Goal: Task Accomplishment & Management: Use online tool/utility

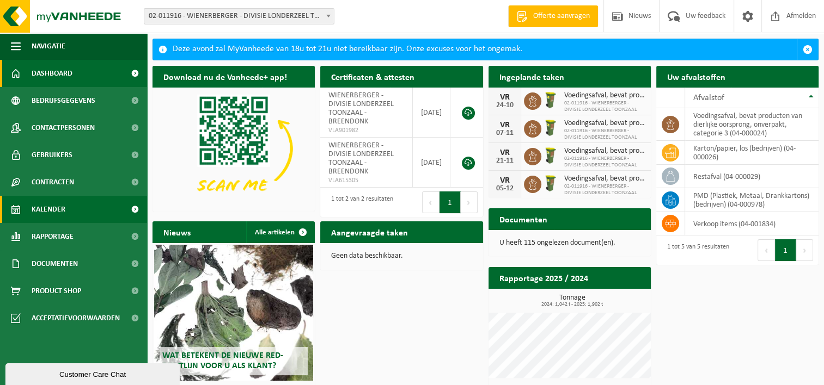
click at [41, 215] on span "Kalender" at bounding box center [49, 209] width 34 height 27
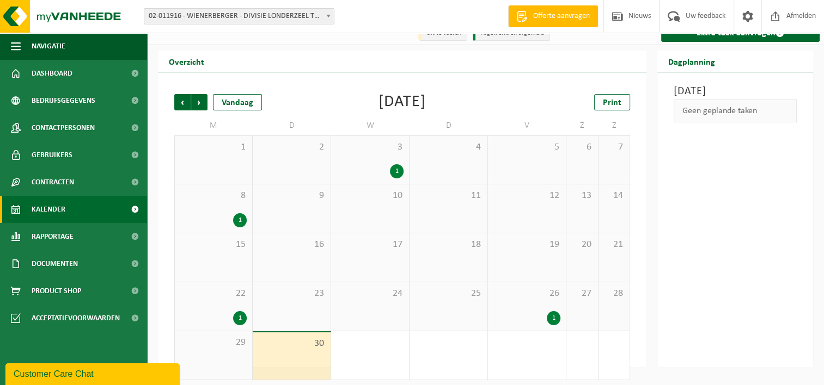
scroll to position [18, 0]
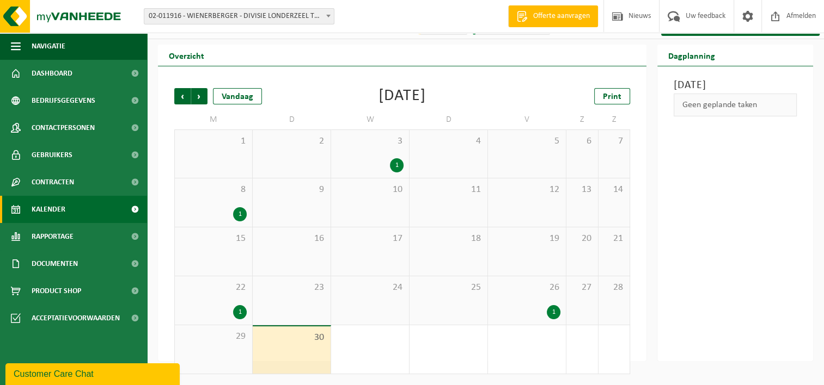
click at [239, 313] on div "1" at bounding box center [240, 312] width 14 height 14
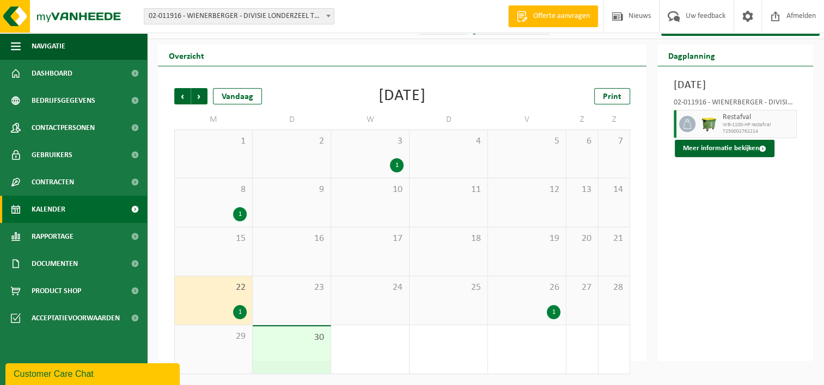
click at [558, 309] on div "1" at bounding box center [554, 312] width 14 height 14
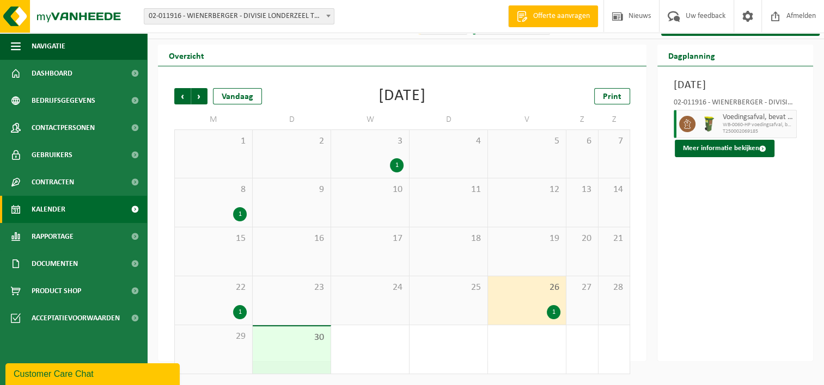
click at [285, 352] on div "30" at bounding box center [292, 350] width 78 height 47
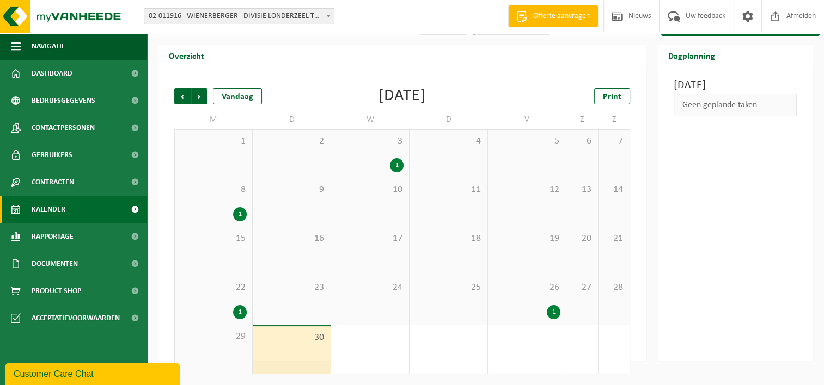
click at [733, 109] on div "Dinsdag 30 september 2025 Geen geplande taken" at bounding box center [735, 213] width 156 height 295
drag, startPoint x: 733, startPoint y: 109, endPoint x: 742, endPoint y: 142, distance: 33.7
click at [742, 142] on div "Dinsdag 30 september 2025 Geen geplande taken" at bounding box center [735, 213] width 156 height 295
click at [769, 117] on div "Geen geplande taken" at bounding box center [734, 105] width 123 height 23
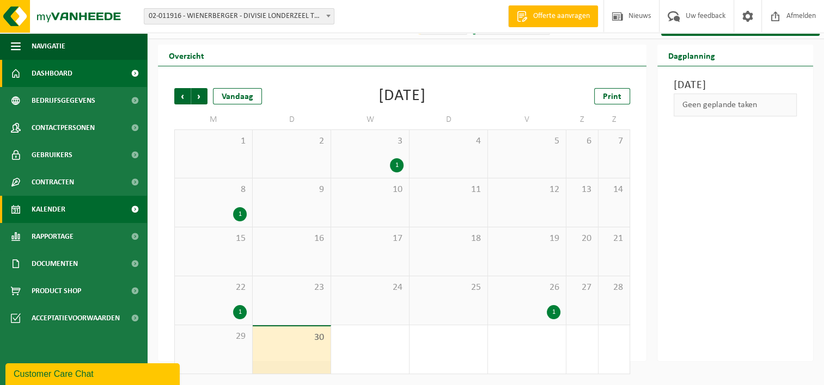
click at [38, 77] on span "Dashboard" at bounding box center [52, 73] width 41 height 27
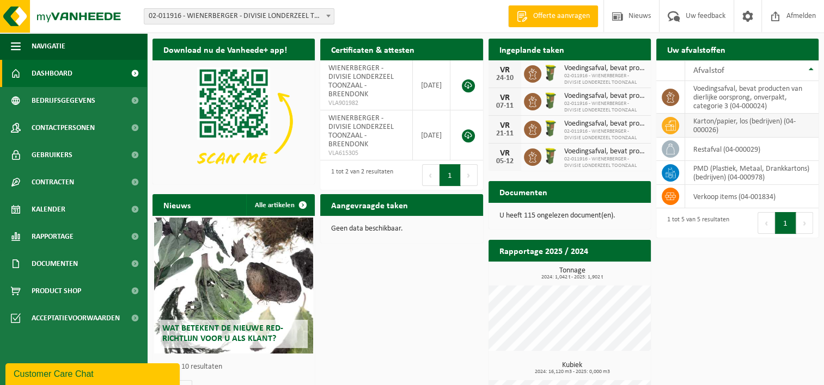
click at [709, 121] on td "karton/papier, los (bedrijven) (04-000026)" at bounding box center [751, 126] width 133 height 24
click at [670, 125] on icon at bounding box center [670, 125] width 11 height 10
click at [723, 126] on td "karton/papier, los (bedrijven) (04-000026)" at bounding box center [751, 126] width 133 height 24
click at [65, 213] on link "Kalender" at bounding box center [73, 209] width 147 height 27
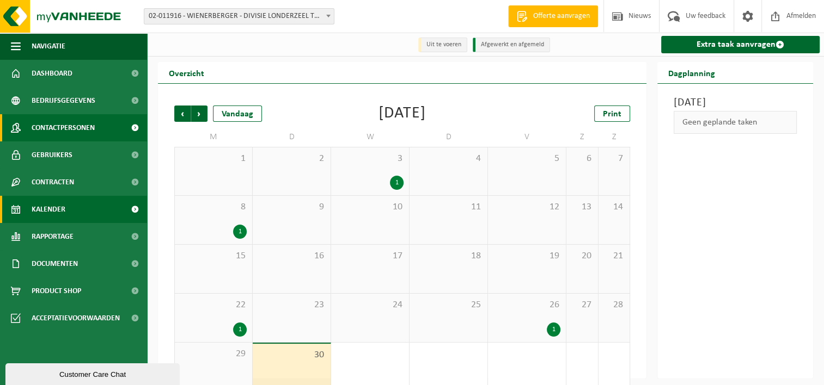
click at [53, 133] on span "Contactpersonen" at bounding box center [63, 127] width 63 height 27
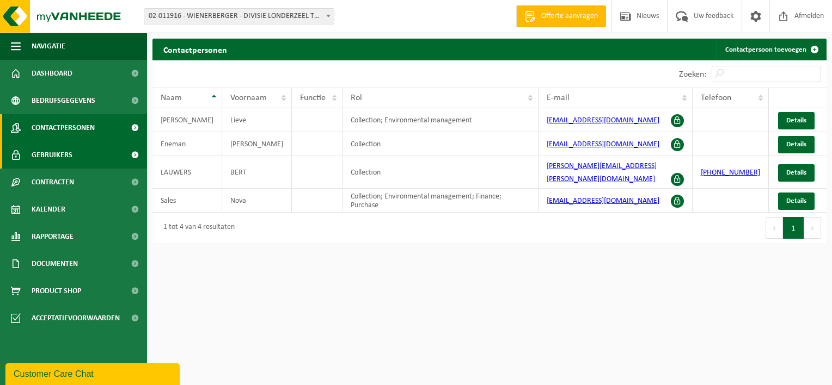
click at [56, 156] on span "Gebruikers" at bounding box center [52, 155] width 41 height 27
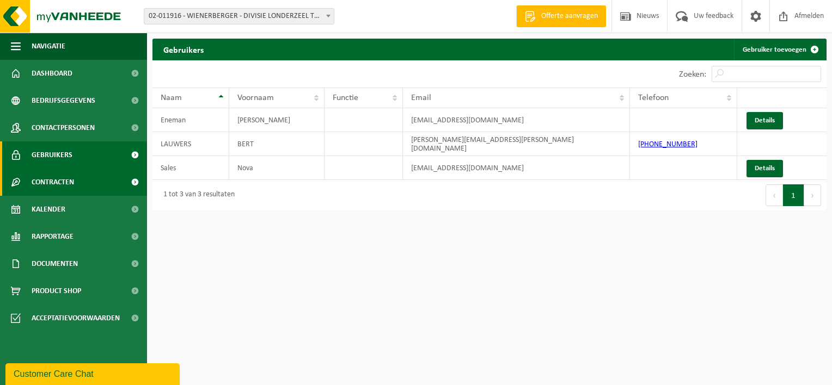
click at [58, 183] on span "Contracten" at bounding box center [53, 182] width 42 height 27
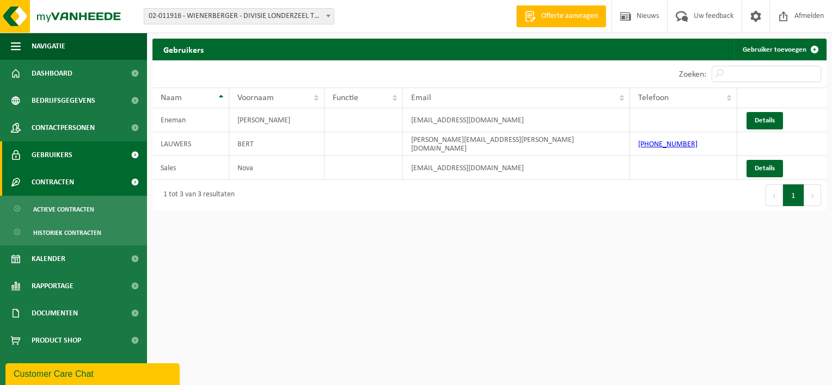
click at [57, 179] on span "Contracten" at bounding box center [53, 182] width 42 height 27
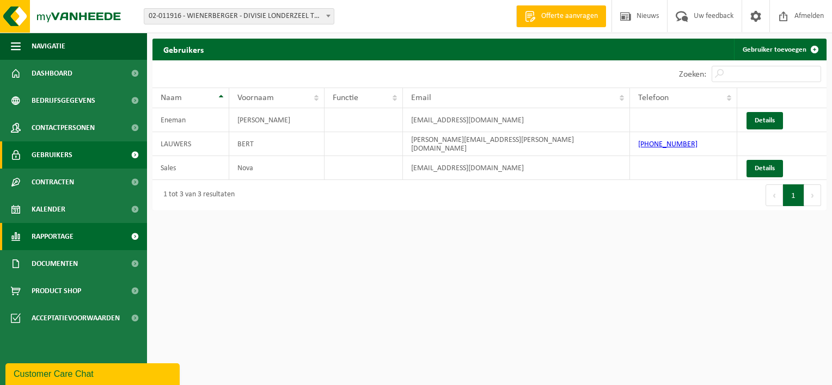
click at [56, 234] on span "Rapportage" at bounding box center [53, 236] width 42 height 27
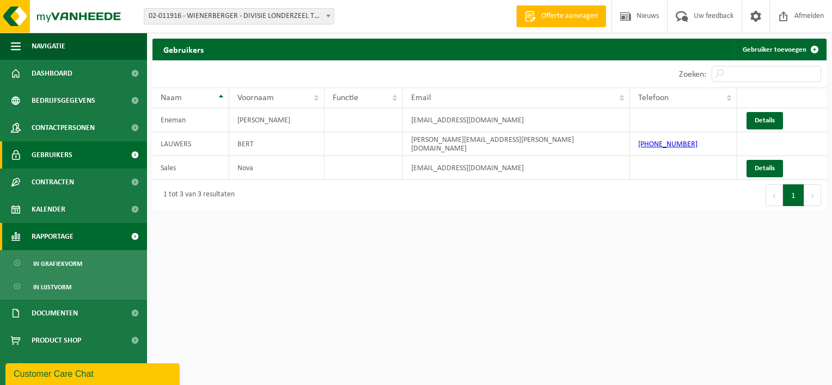
click at [56, 233] on span "Rapportage" at bounding box center [53, 236] width 42 height 27
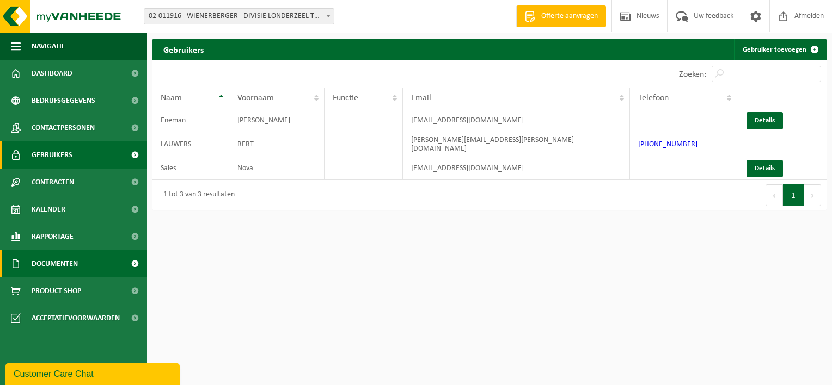
click at [59, 262] on span "Documenten" at bounding box center [55, 263] width 46 height 27
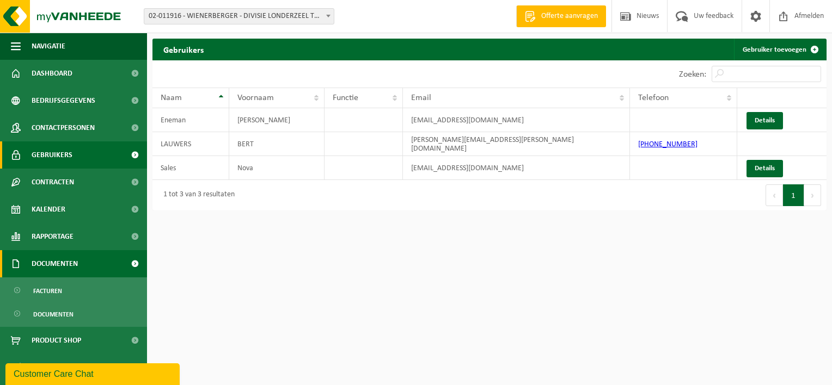
click at [60, 267] on span "Documenten" at bounding box center [55, 263] width 46 height 27
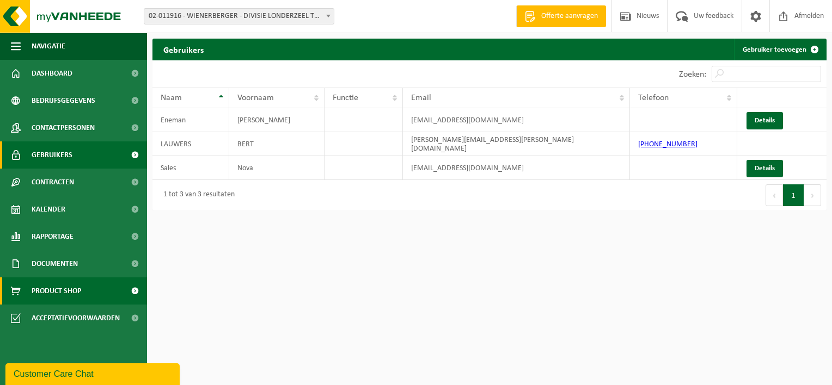
click at [60, 297] on span "Product Shop" at bounding box center [57, 291] width 50 height 27
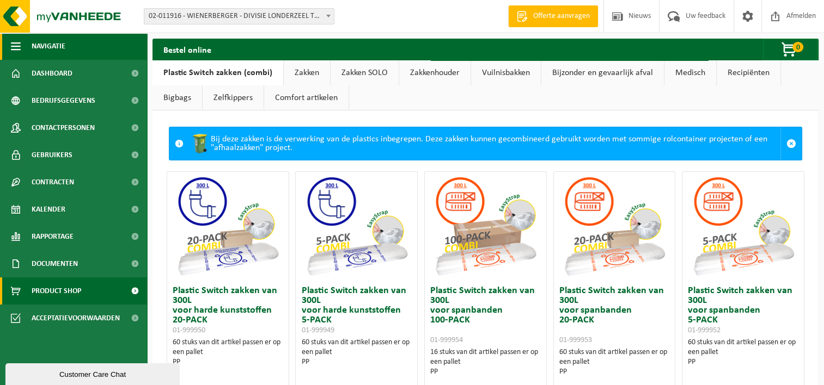
click at [46, 46] on span "Navigatie" at bounding box center [49, 46] width 34 height 27
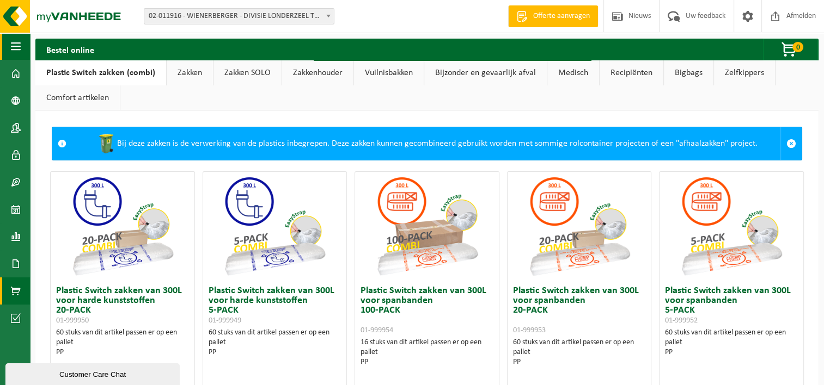
click at [13, 48] on span "button" at bounding box center [16, 46] width 10 height 27
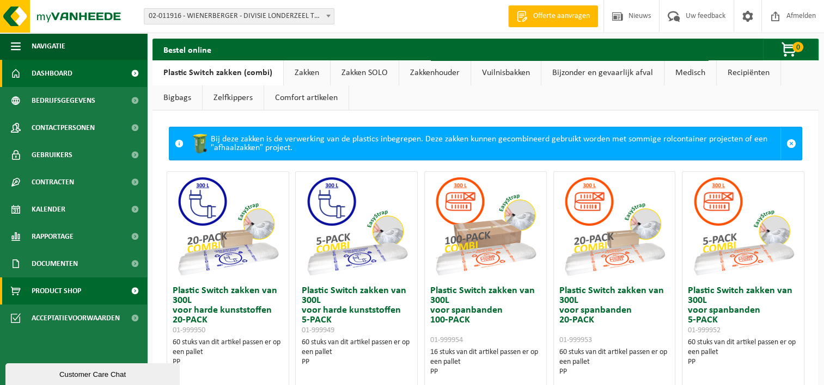
click at [22, 71] on link "Dashboard" at bounding box center [73, 73] width 147 height 27
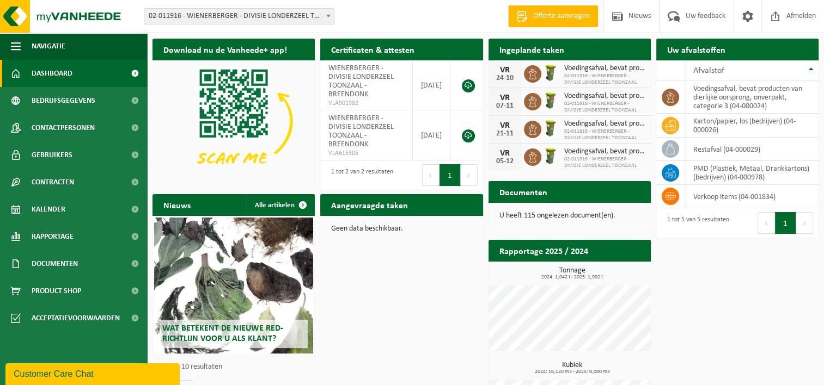
click at [402, 207] on h2 "Aangevraagde taken" at bounding box center [369, 204] width 99 height 21
click at [394, 234] on div "Geen data beschikbaar." at bounding box center [401, 229] width 162 height 26
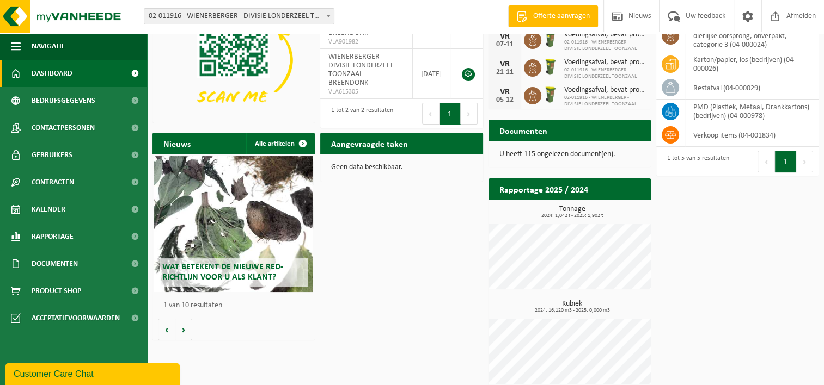
scroll to position [71, 0]
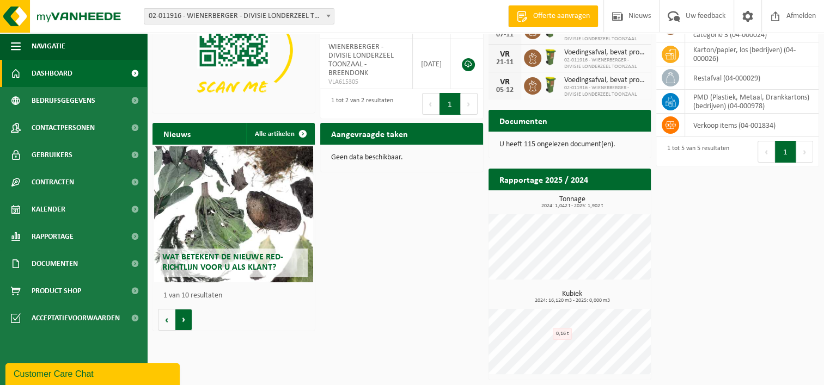
click at [183, 324] on button "Volgende" at bounding box center [183, 320] width 17 height 22
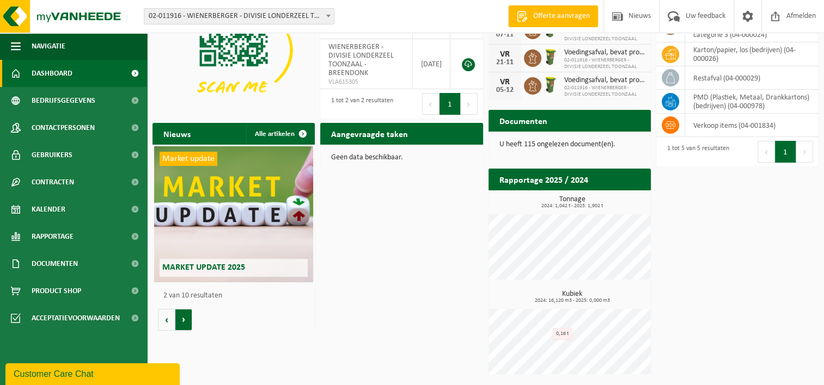
click at [183, 324] on button "Volgende" at bounding box center [183, 320] width 17 height 22
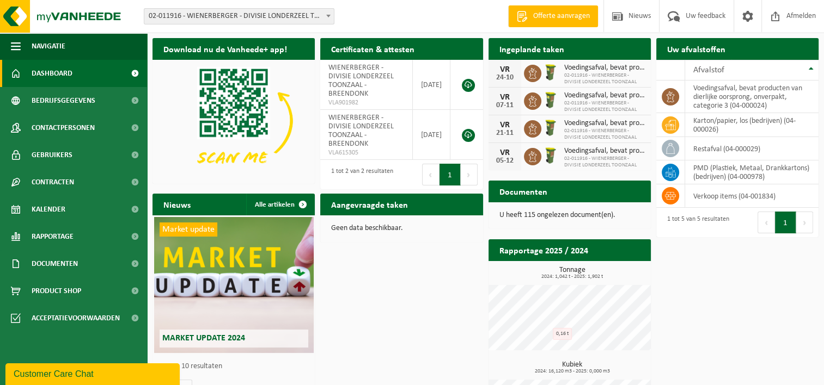
scroll to position [0, 0]
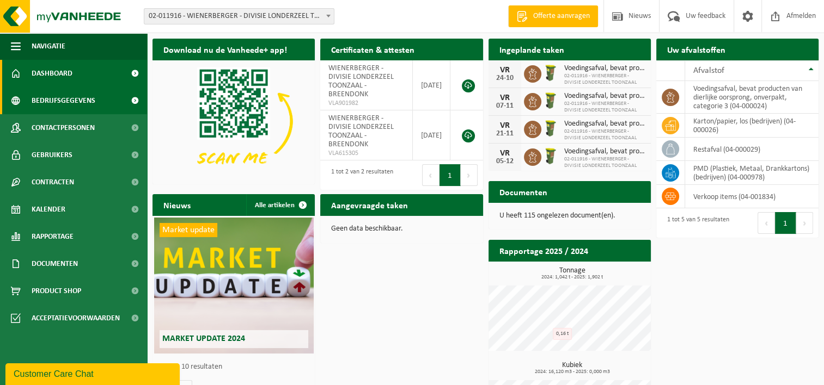
click at [59, 100] on span "Bedrijfsgegevens" at bounding box center [64, 100] width 64 height 27
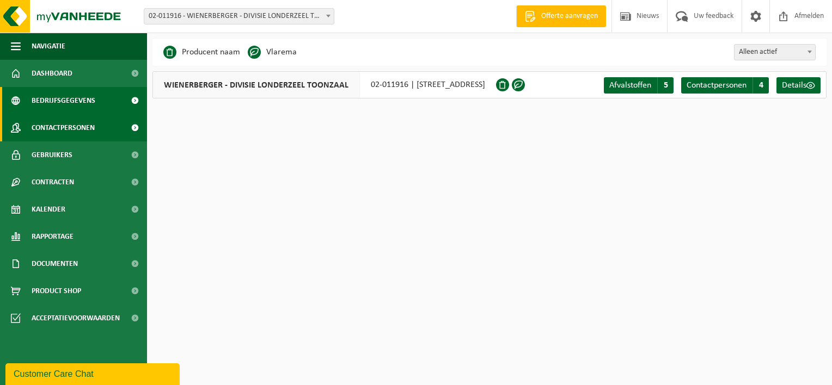
click at [55, 128] on span "Contactpersonen" at bounding box center [63, 127] width 63 height 27
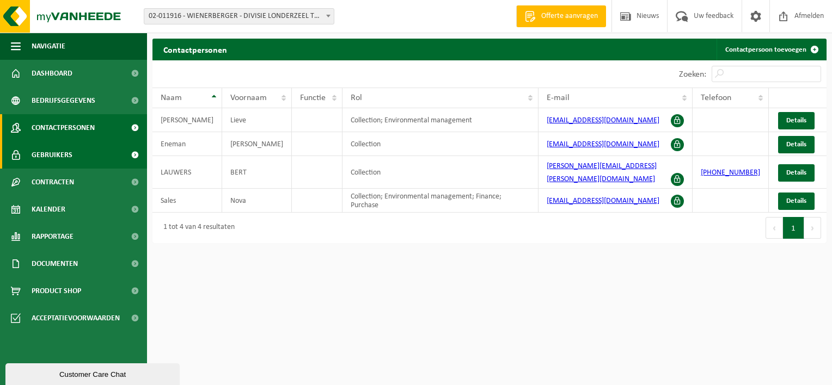
click at [53, 155] on span "Gebruikers" at bounding box center [52, 155] width 41 height 27
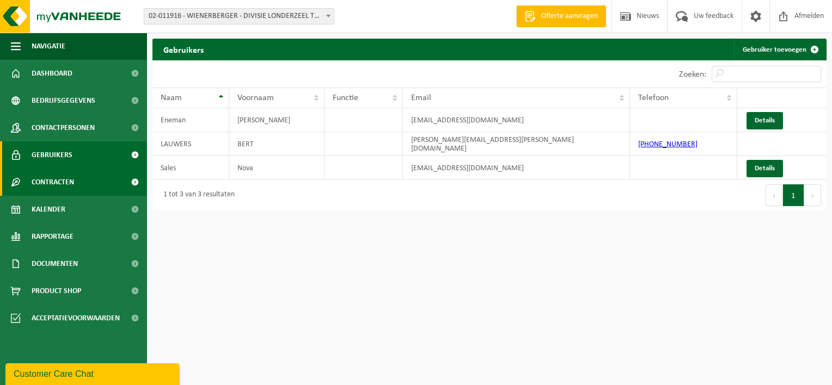
click at [54, 186] on span "Contracten" at bounding box center [53, 182] width 42 height 27
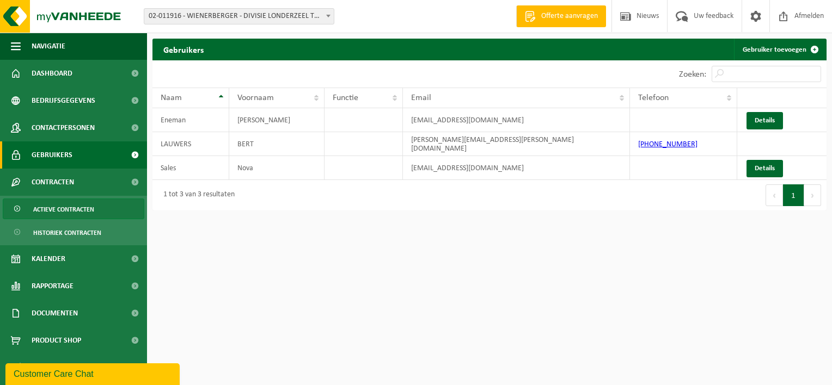
click at [57, 210] on span "Actieve contracten" at bounding box center [63, 209] width 61 height 21
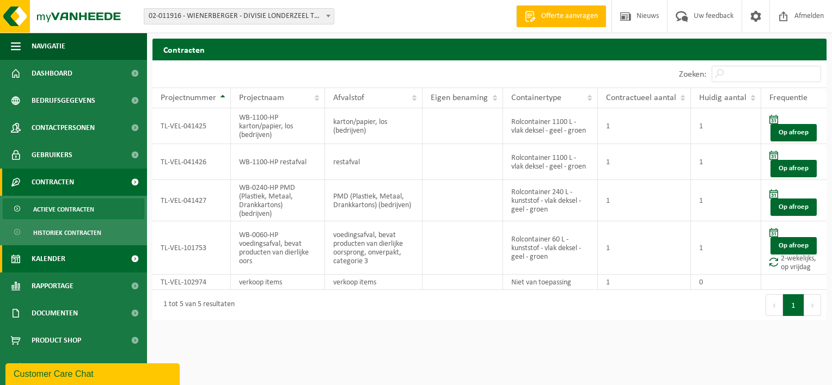
click at [44, 256] on span "Kalender" at bounding box center [49, 259] width 34 height 27
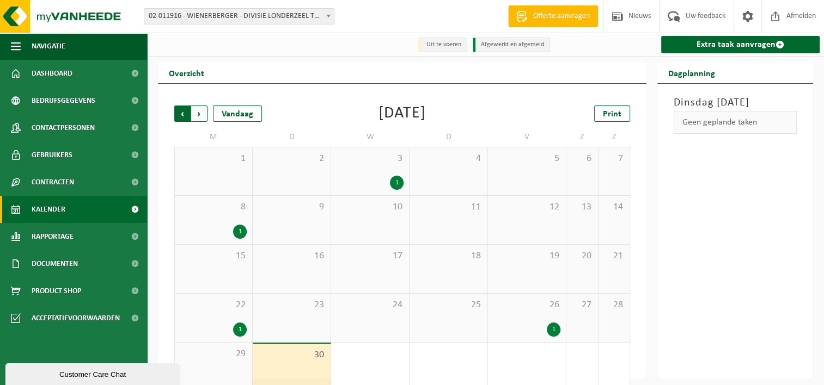
click at [198, 118] on span "Volgende" at bounding box center [199, 114] width 16 height 16
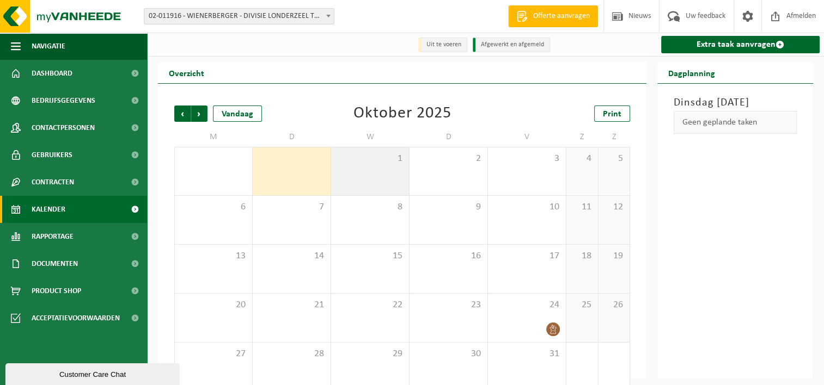
click at [377, 173] on div "1" at bounding box center [370, 172] width 78 height 48
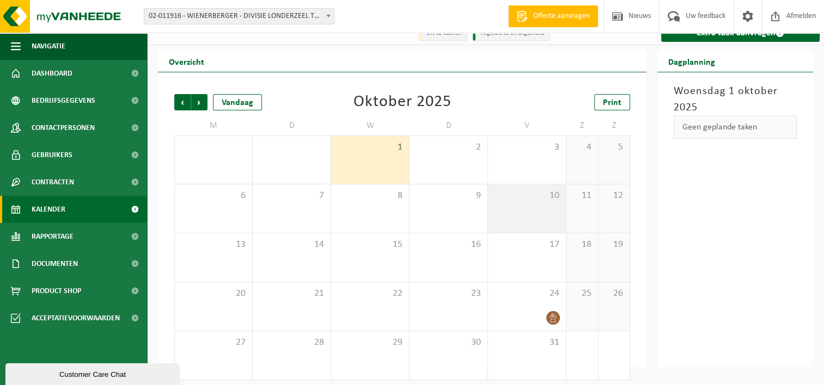
scroll to position [18, 0]
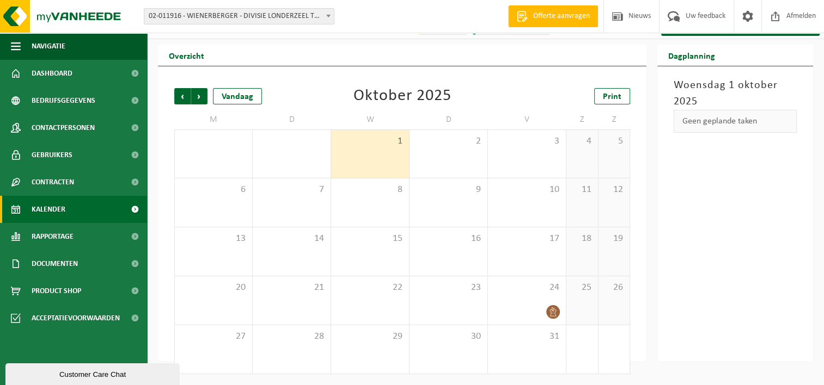
click at [728, 125] on div "Geen geplande taken" at bounding box center [734, 121] width 123 height 23
click at [713, 94] on h3 "Woensdag 1 oktober 2025" at bounding box center [734, 93] width 123 height 33
click at [712, 78] on h3 "Woensdag 1 oktober 2025" at bounding box center [734, 93] width 123 height 33
drag, startPoint x: 703, startPoint y: 63, endPoint x: 696, endPoint y: 64, distance: 7.2
click at [702, 63] on h2 "Dagplanning" at bounding box center [691, 55] width 69 height 21
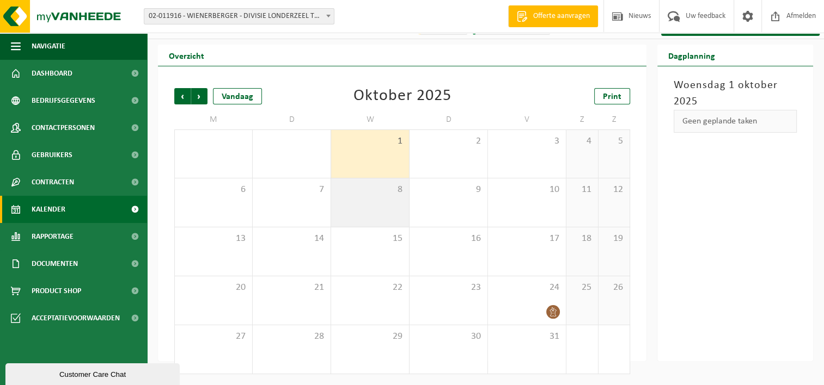
click at [372, 192] on span "8" at bounding box center [369, 190] width 67 height 12
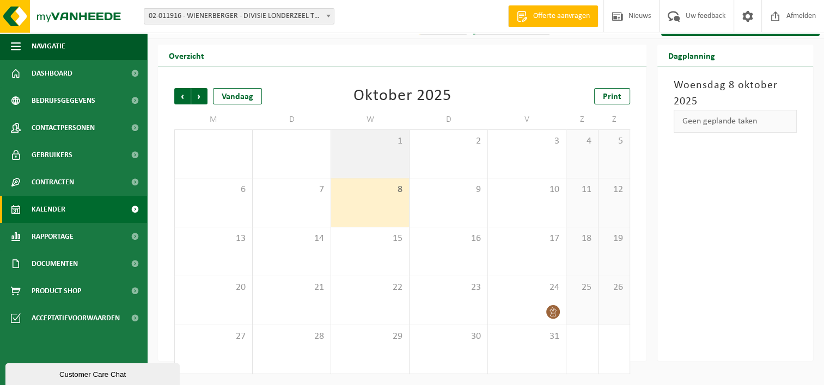
click at [376, 155] on div "1" at bounding box center [370, 154] width 78 height 48
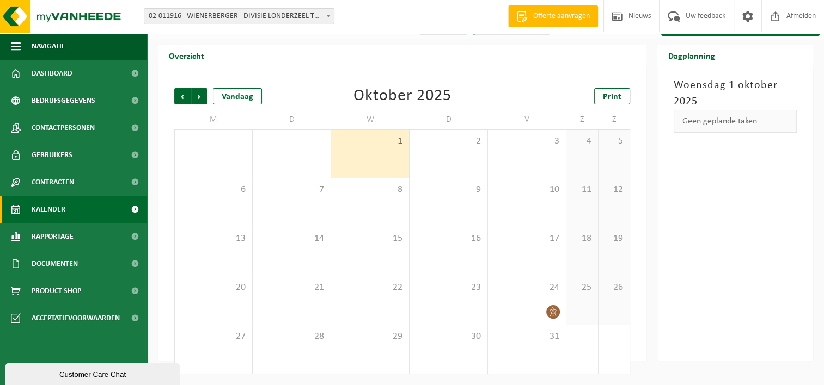
click at [740, 124] on div "Geen geplande taken" at bounding box center [734, 121] width 123 height 23
click at [543, 303] on div "24" at bounding box center [527, 301] width 78 height 48
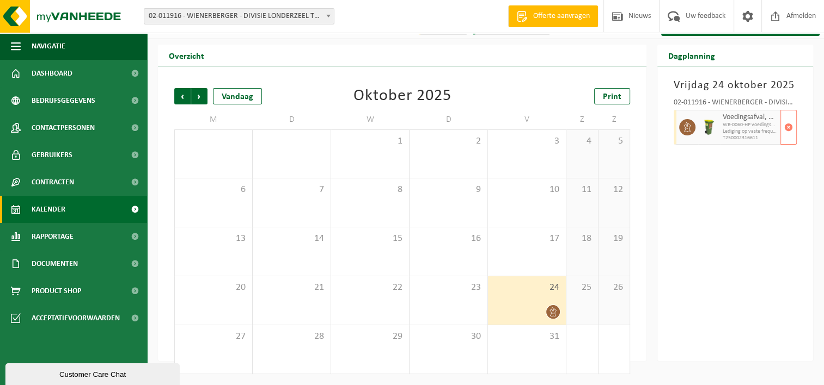
click at [730, 125] on span "WB-0060-HP voedingsafval, bevat producten van dierlijke oors" at bounding box center [749, 125] width 55 height 7
click at [198, 95] on span "Volgende" at bounding box center [199, 96] width 16 height 16
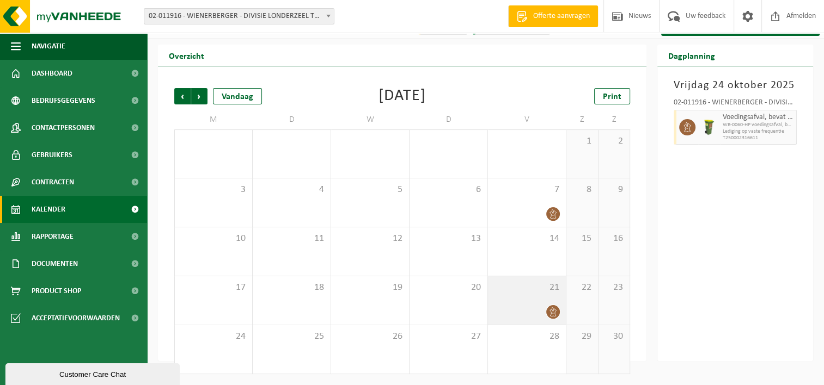
click at [544, 304] on div "21" at bounding box center [527, 301] width 78 height 48
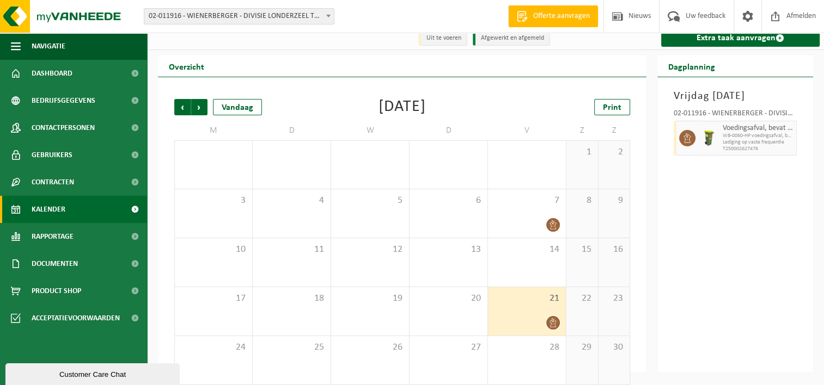
scroll to position [0, 0]
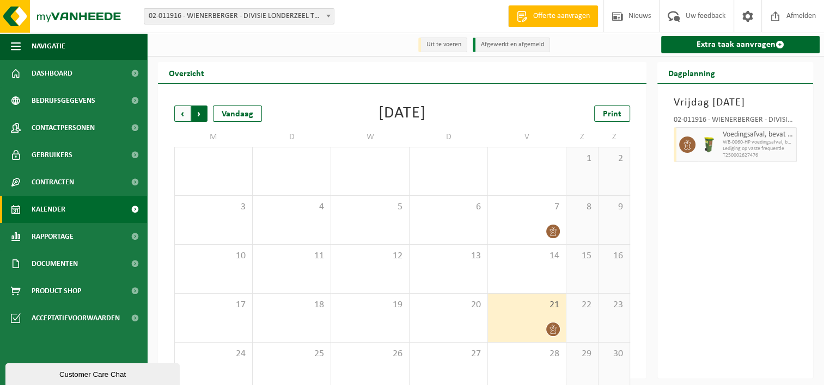
click at [180, 113] on span "Vorige" at bounding box center [182, 114] width 16 height 16
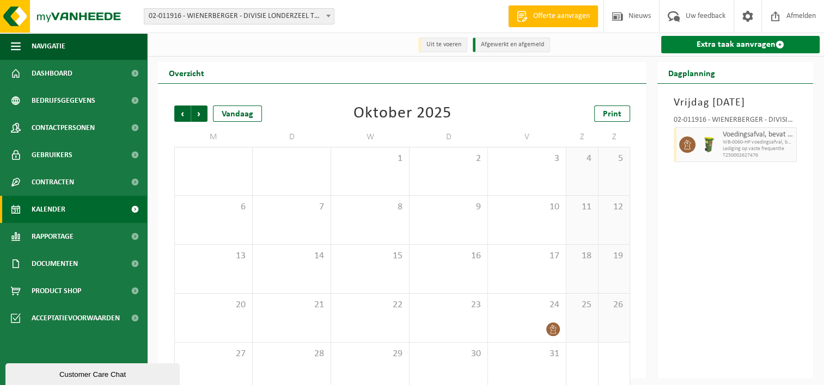
click at [722, 48] on link "Extra taak aanvragen" at bounding box center [740, 44] width 158 height 17
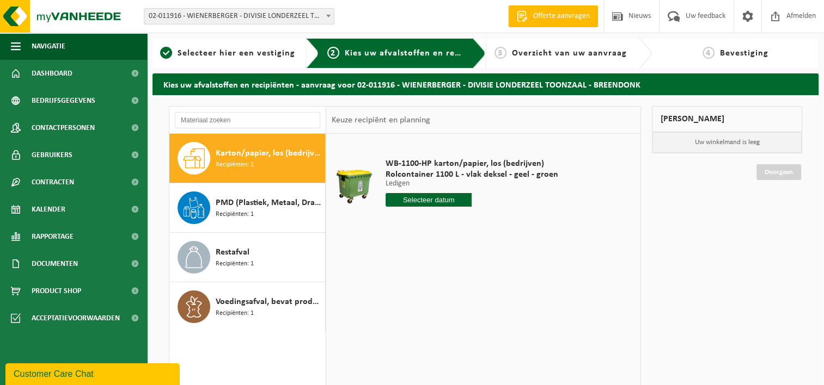
click at [228, 160] on span "Recipiënten: 1" at bounding box center [235, 165] width 38 height 10
click at [429, 198] on input "text" at bounding box center [428, 200] width 87 height 14
click at [433, 262] on div "1" at bounding box center [433, 261] width 19 height 17
type input "Van 2025-10-01"
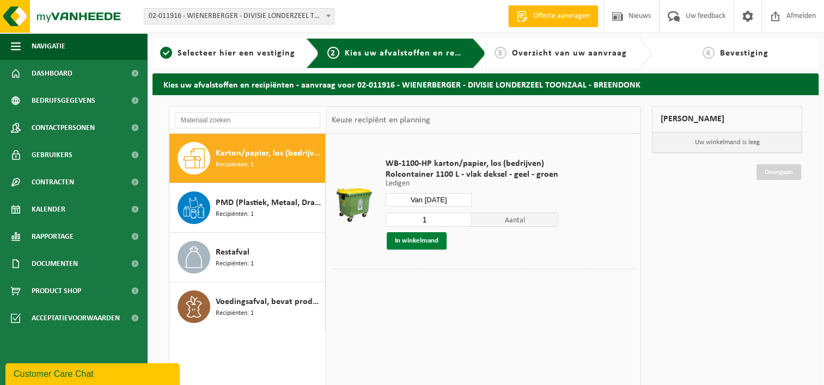
click at [419, 242] on button "In winkelmand" at bounding box center [417, 240] width 60 height 17
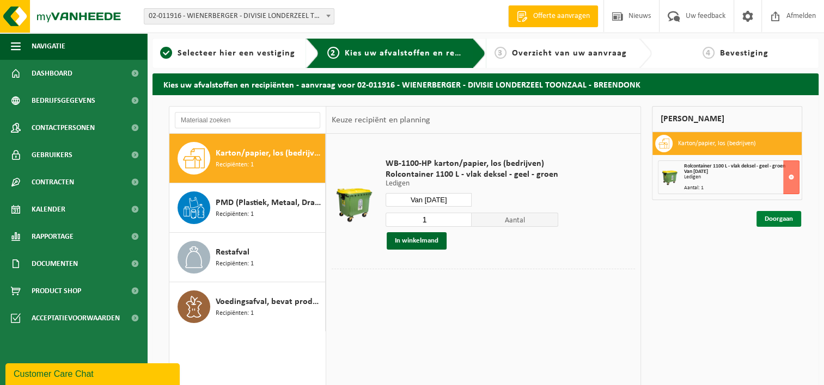
click at [773, 220] on link "Doorgaan" at bounding box center [778, 219] width 45 height 16
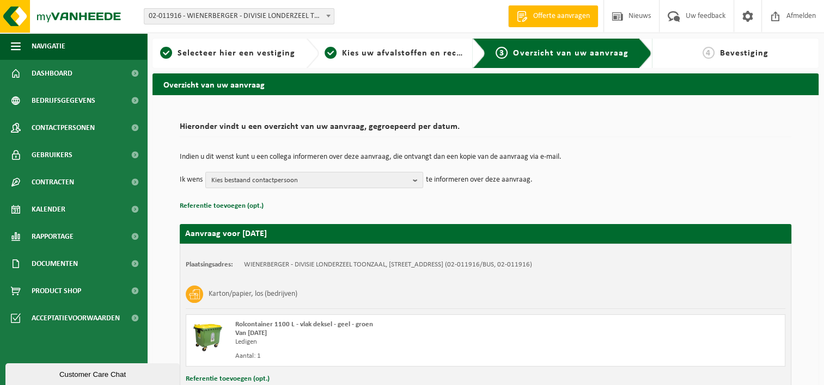
scroll to position [81, 0]
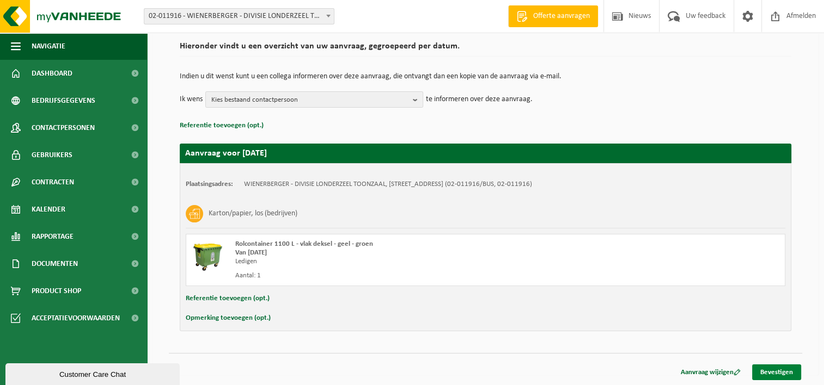
click at [767, 368] on link "Bevestigen" at bounding box center [776, 373] width 49 height 16
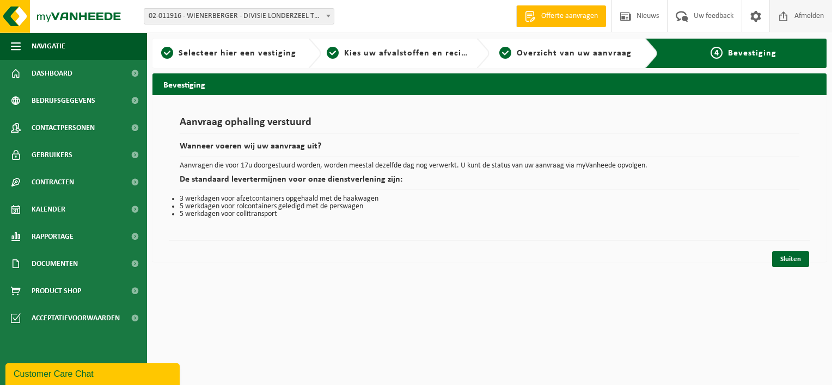
click at [813, 18] on span "Afmelden" at bounding box center [809, 16] width 35 height 32
